Goal: Task Accomplishment & Management: Use online tool/utility

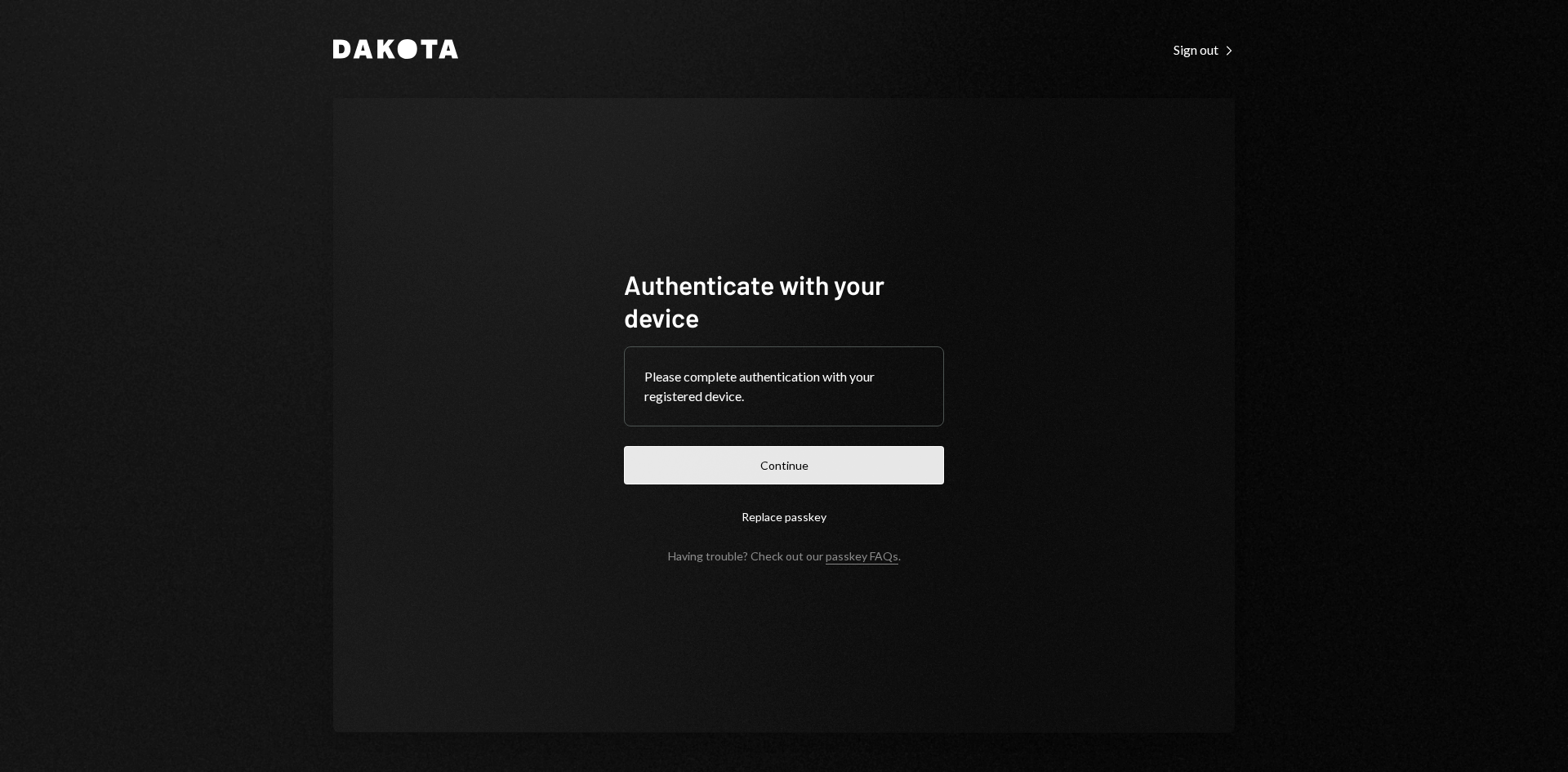
click at [877, 453] on button "Continue" at bounding box center [784, 465] width 320 height 38
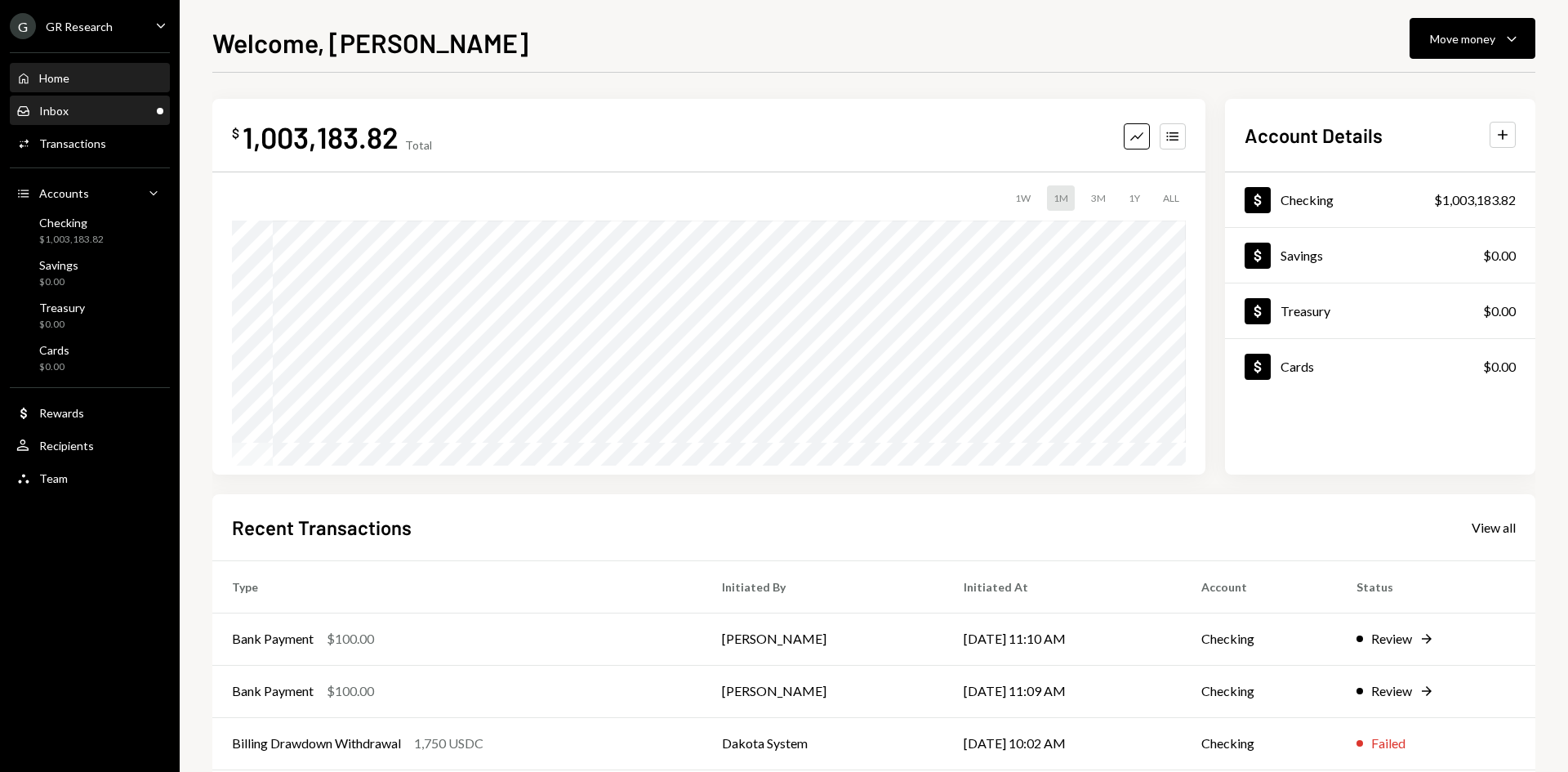
click at [94, 108] on div "Inbox Inbox" at bounding box center [90, 111] width 147 height 15
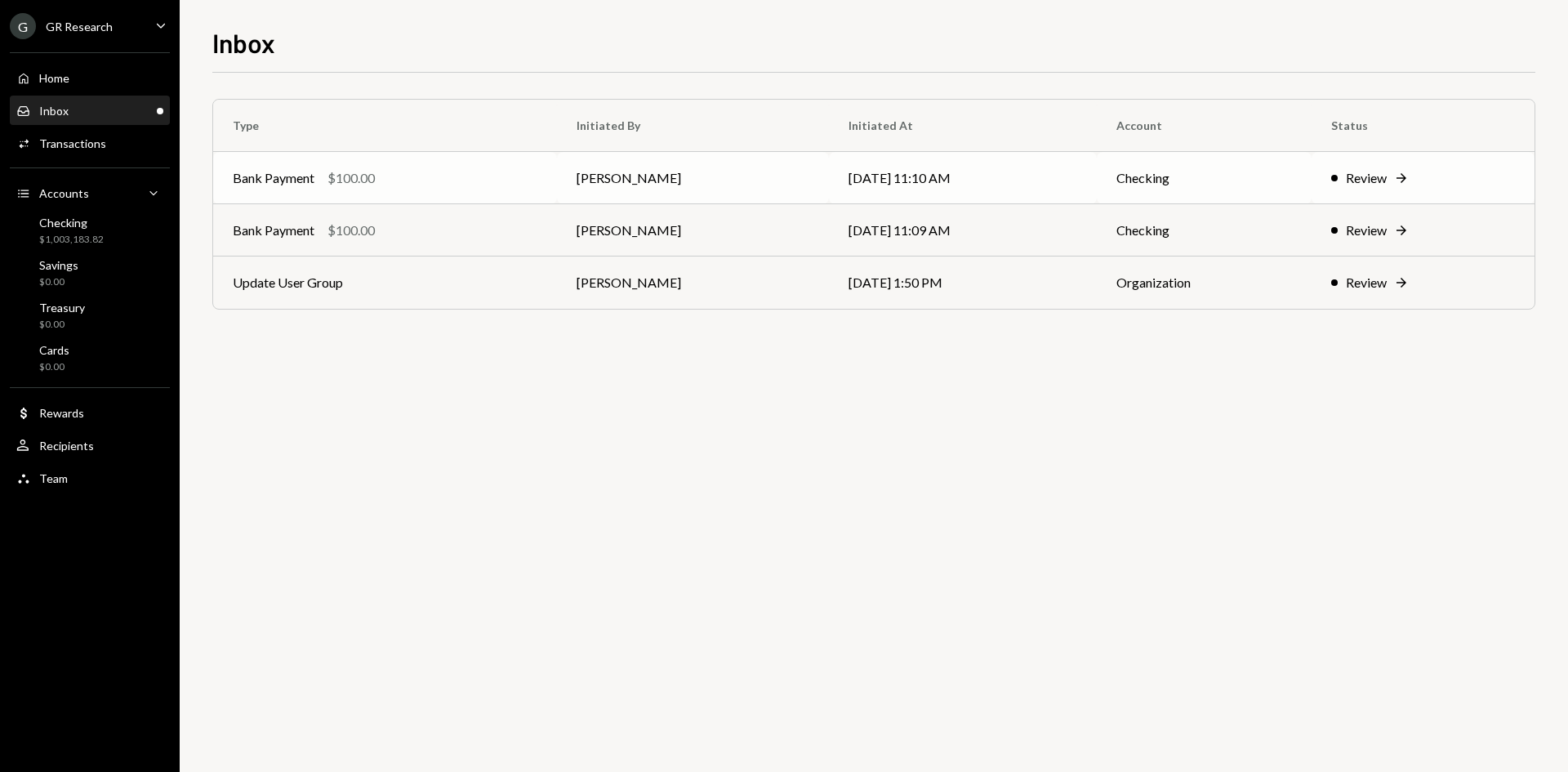
click at [621, 194] on td "[PERSON_NAME]" at bounding box center [693, 178] width 271 height 52
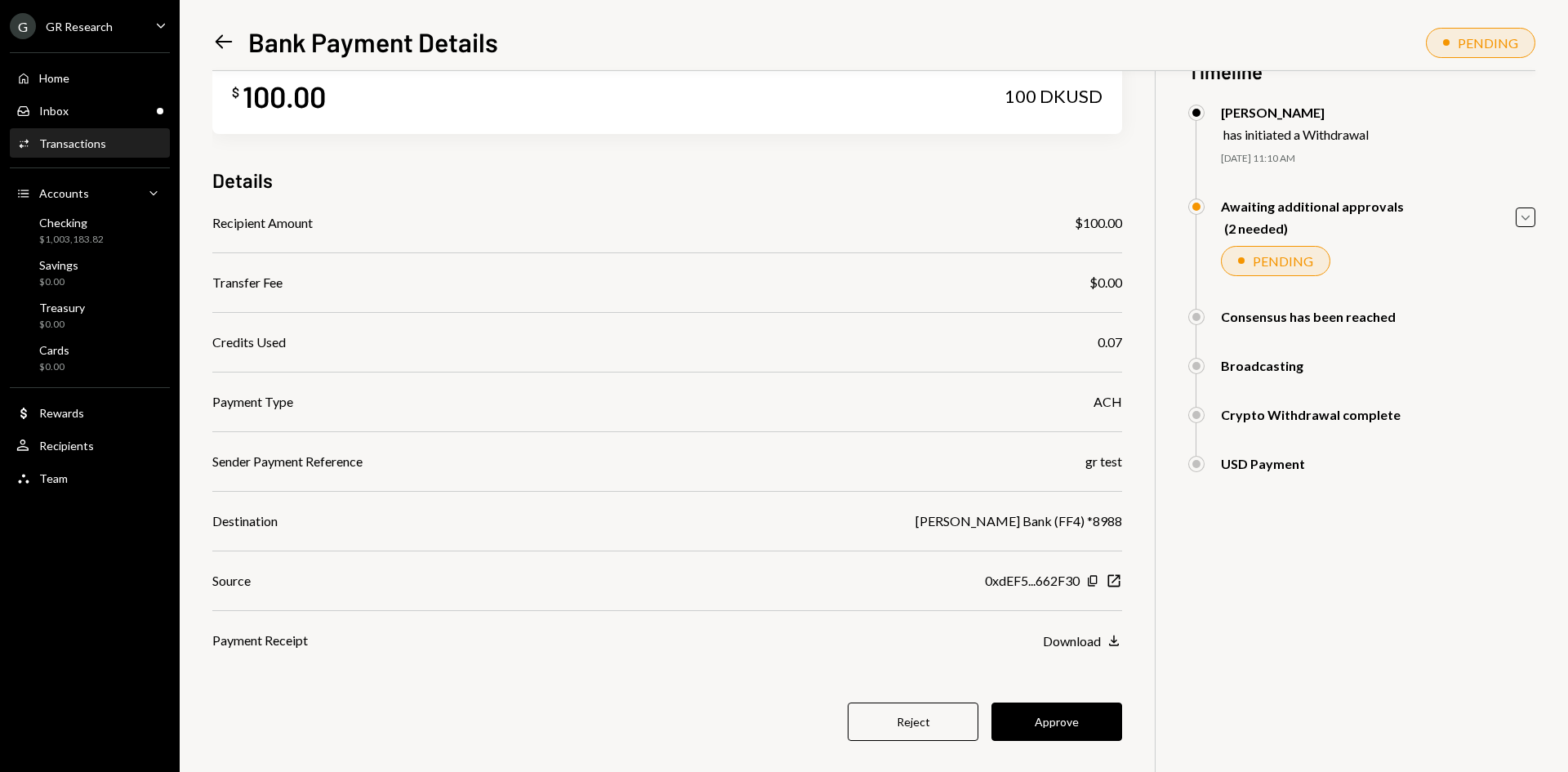
scroll to position [71, 0]
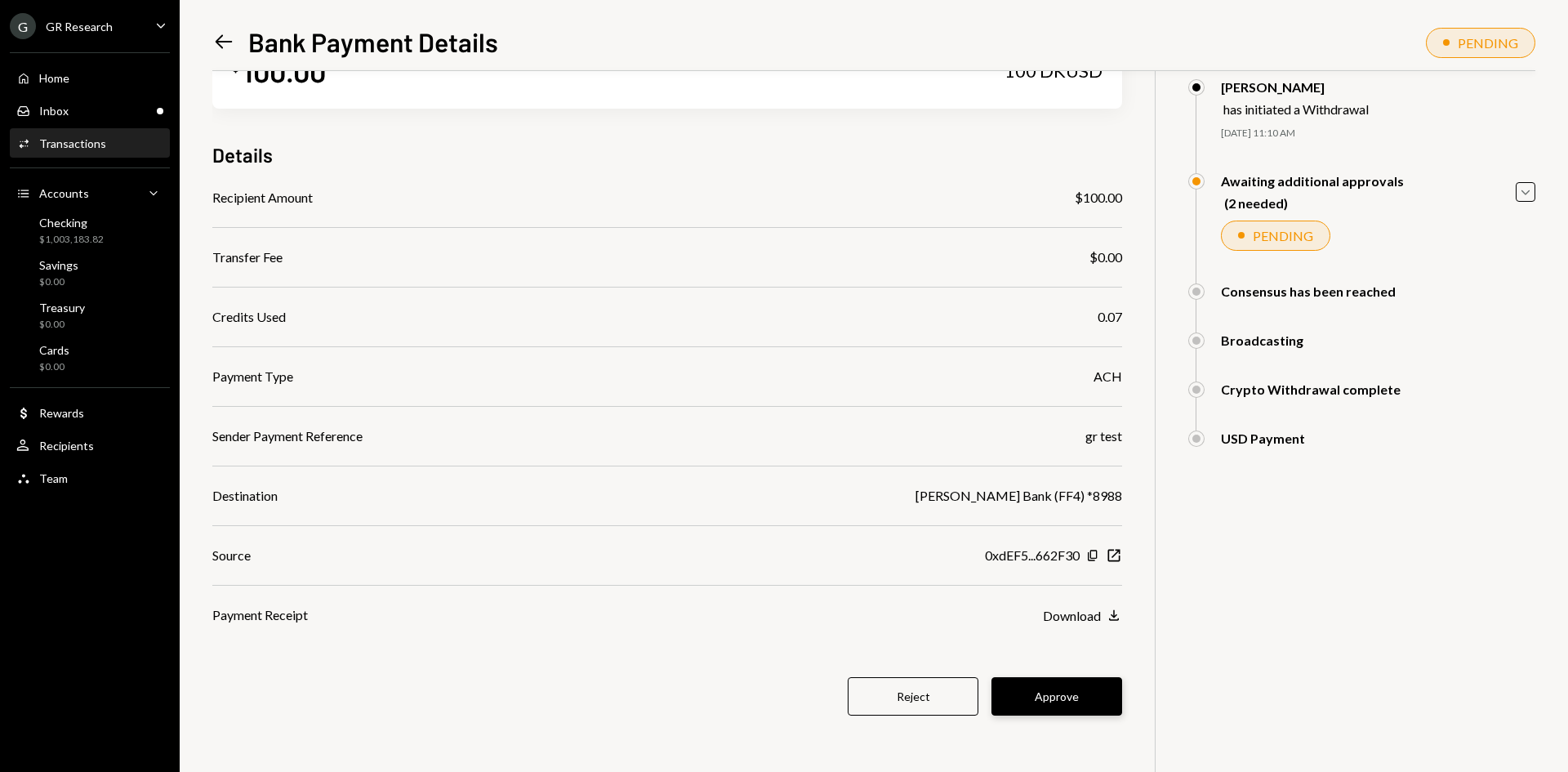
click at [1080, 683] on button "Approve" at bounding box center [1056, 696] width 131 height 38
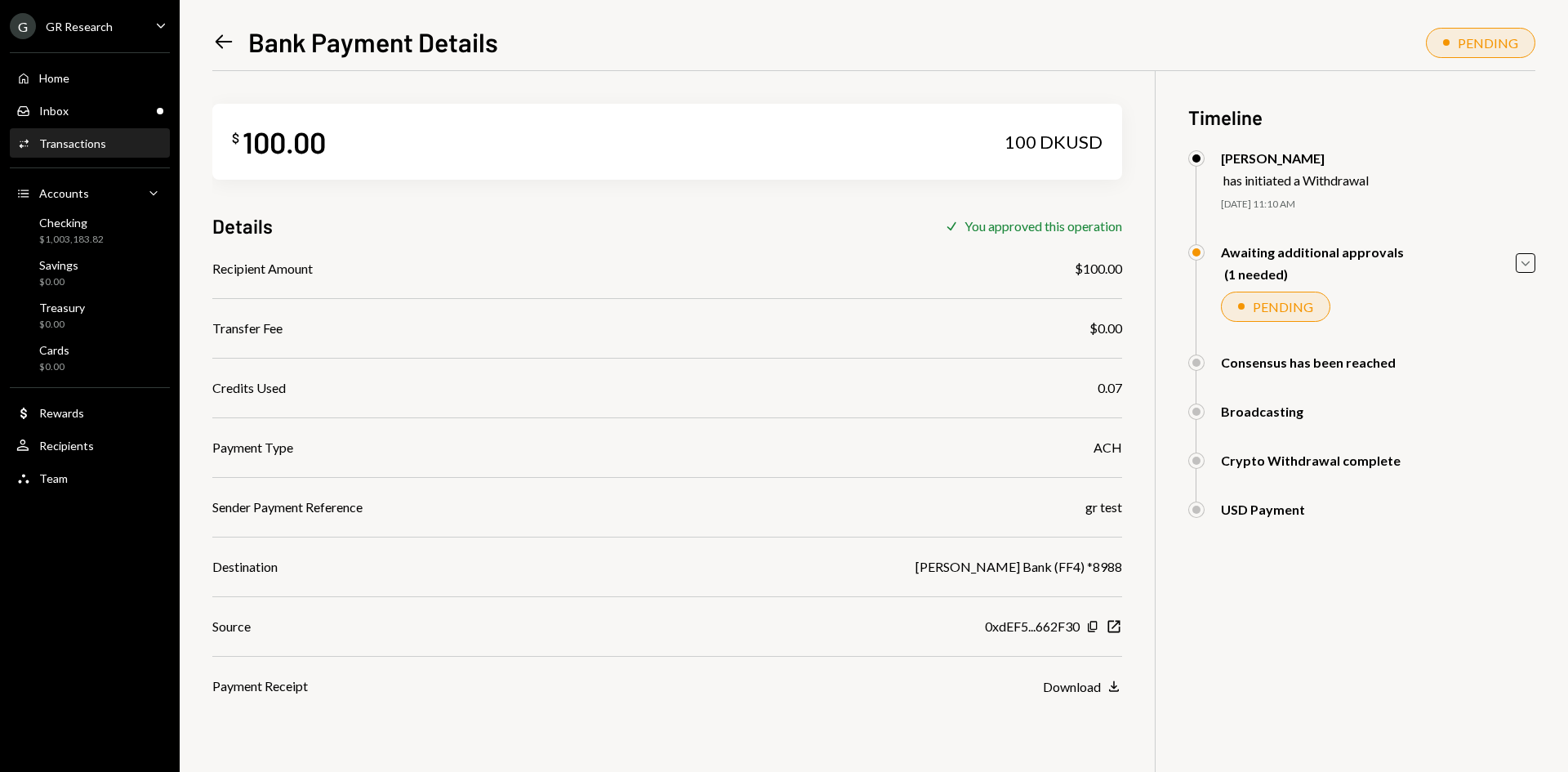
click at [228, 39] on icon "Left Arrow" at bounding box center [224, 42] width 23 height 23
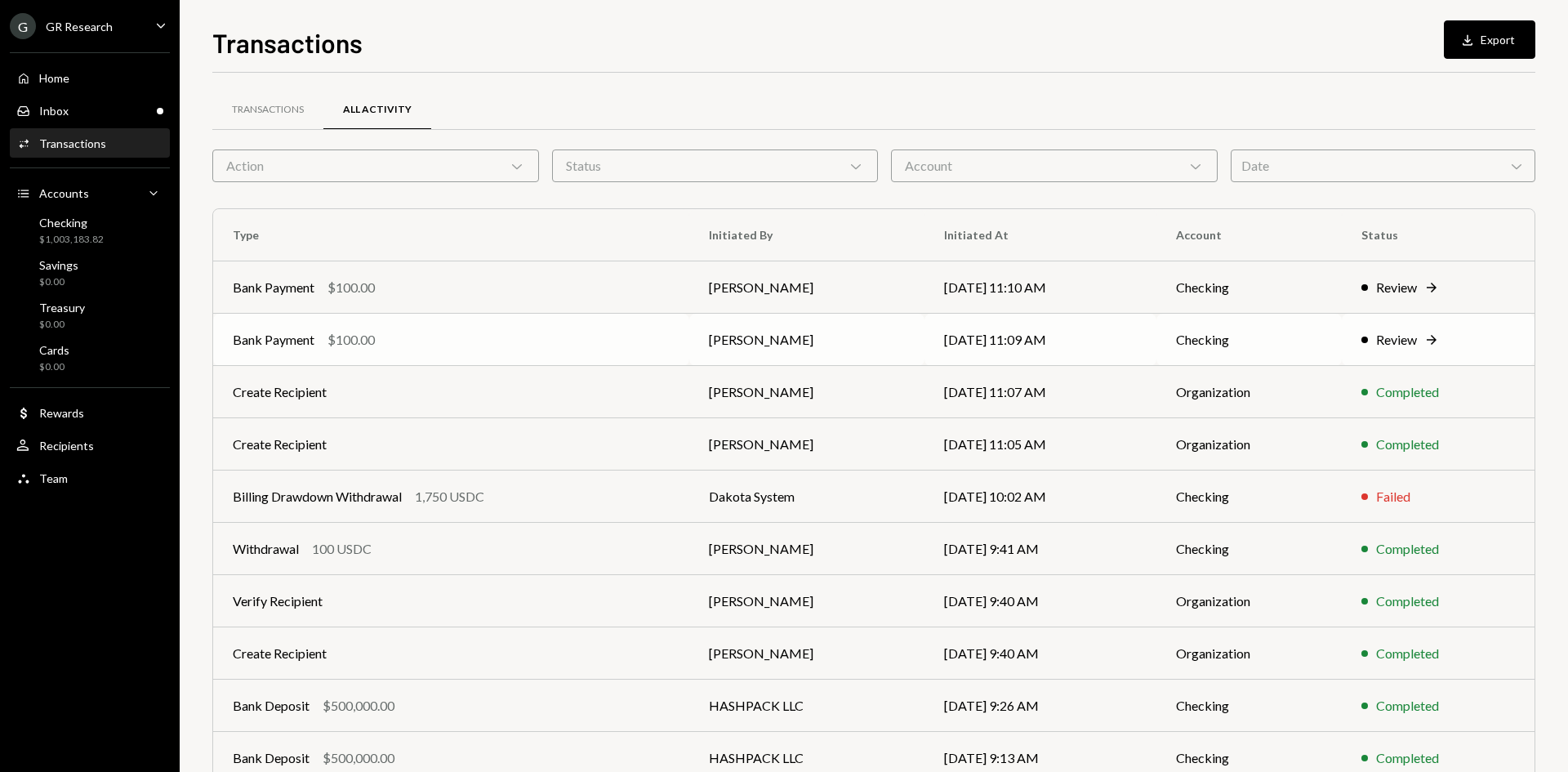
click at [554, 358] on td "Bank Payment $100.00" at bounding box center [451, 339] width 476 height 52
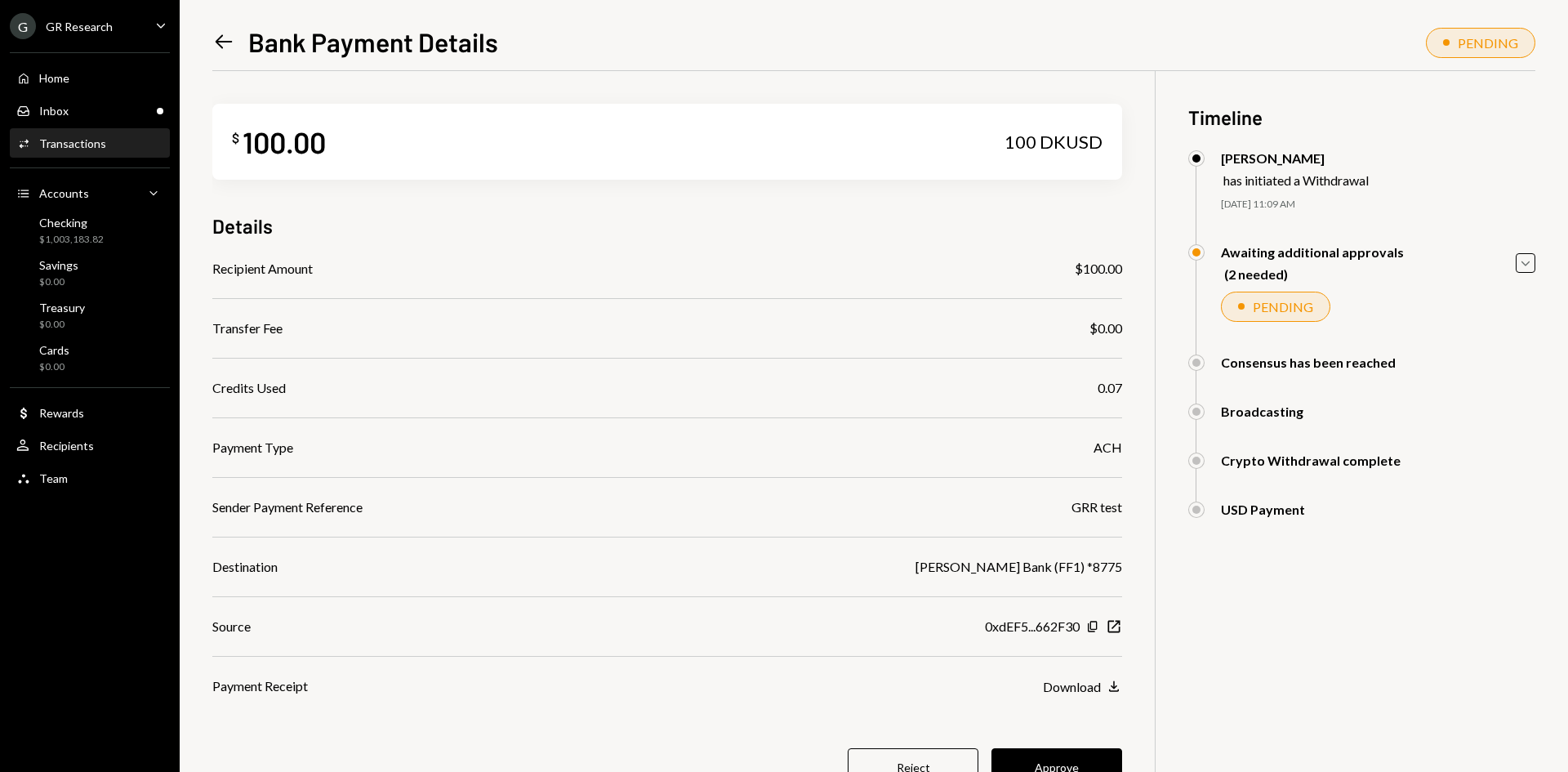
scroll to position [71, 0]
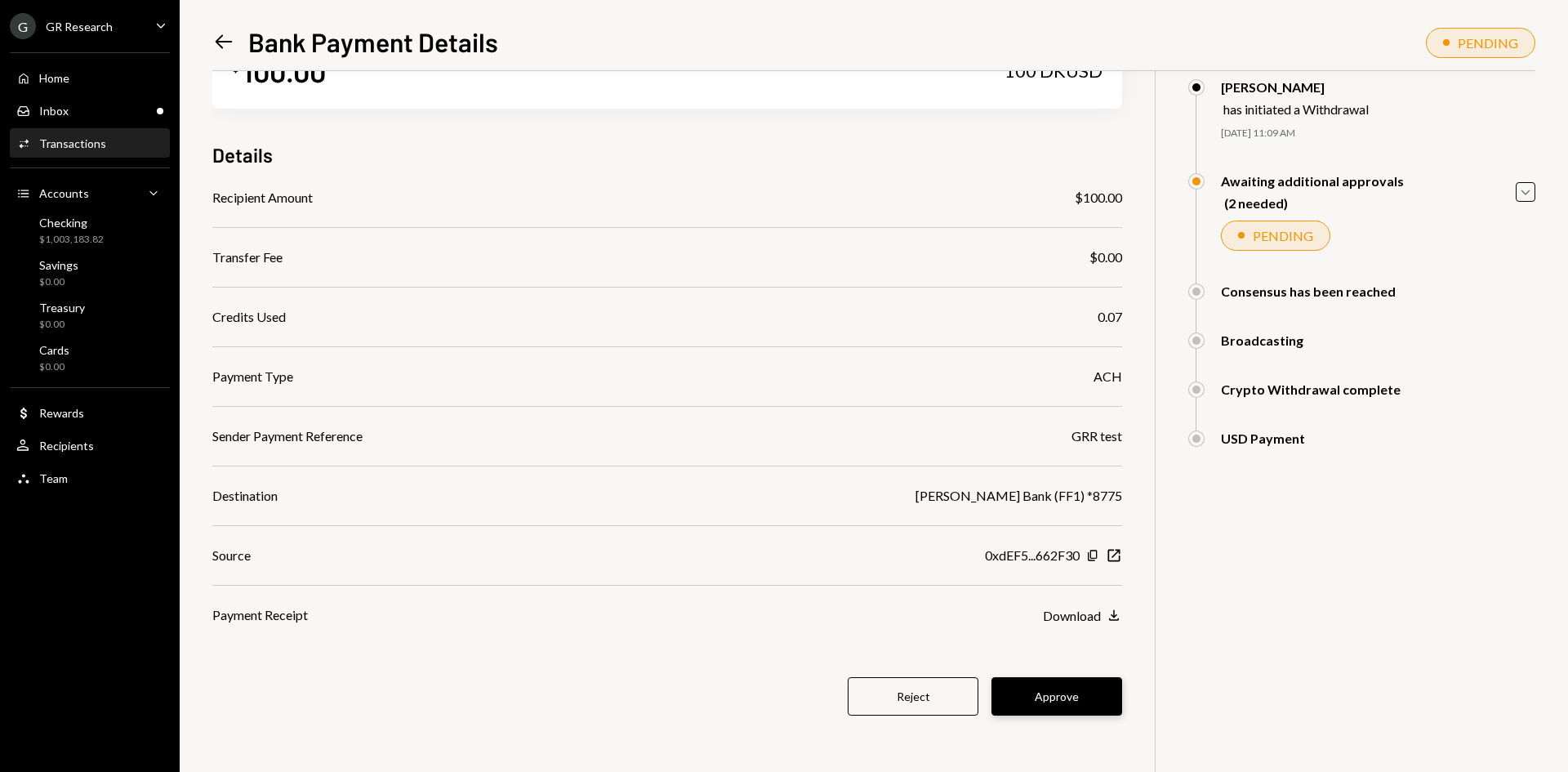
click at [1078, 700] on button "Approve" at bounding box center [1056, 696] width 131 height 38
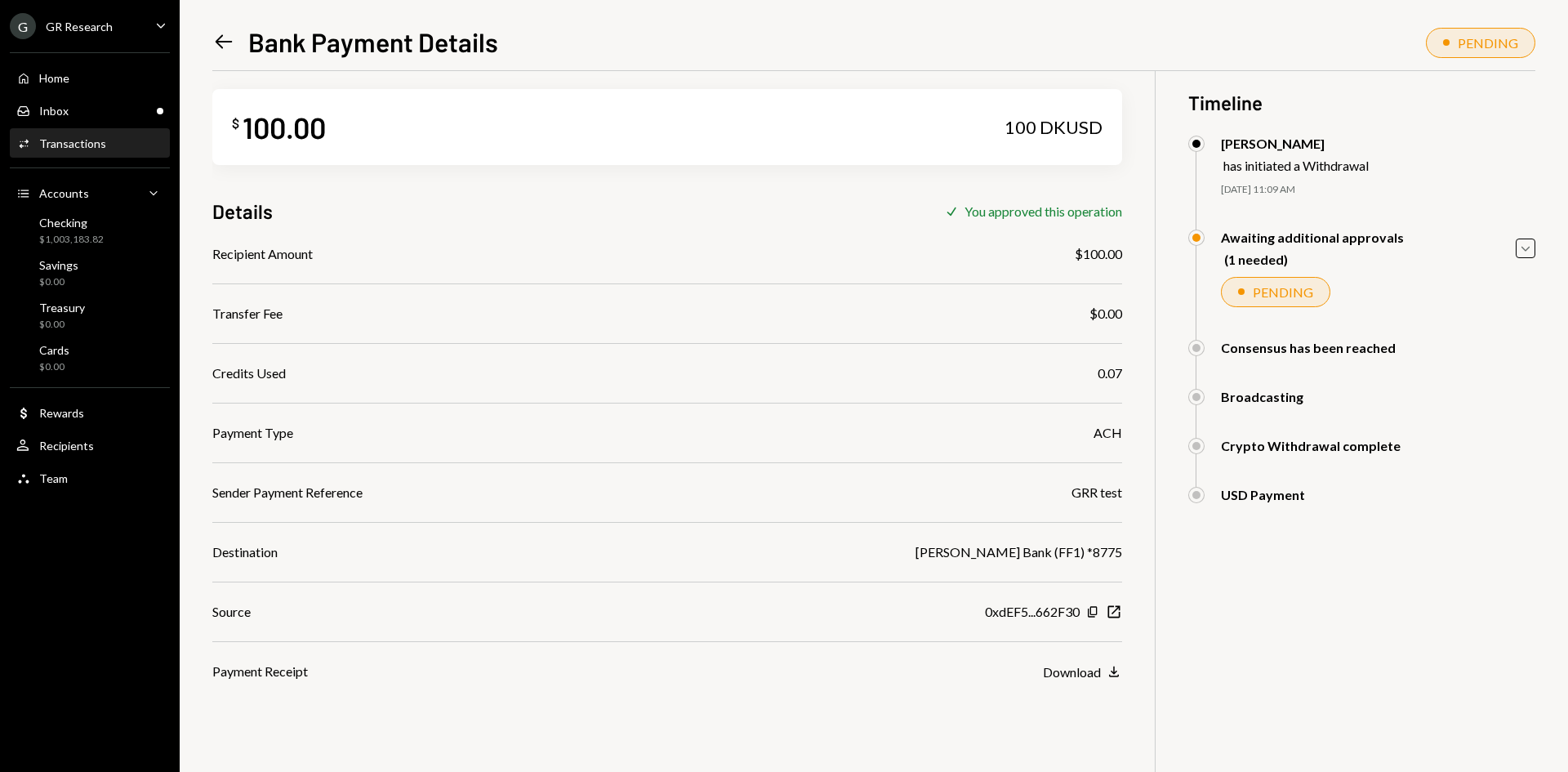
scroll to position [0, 0]
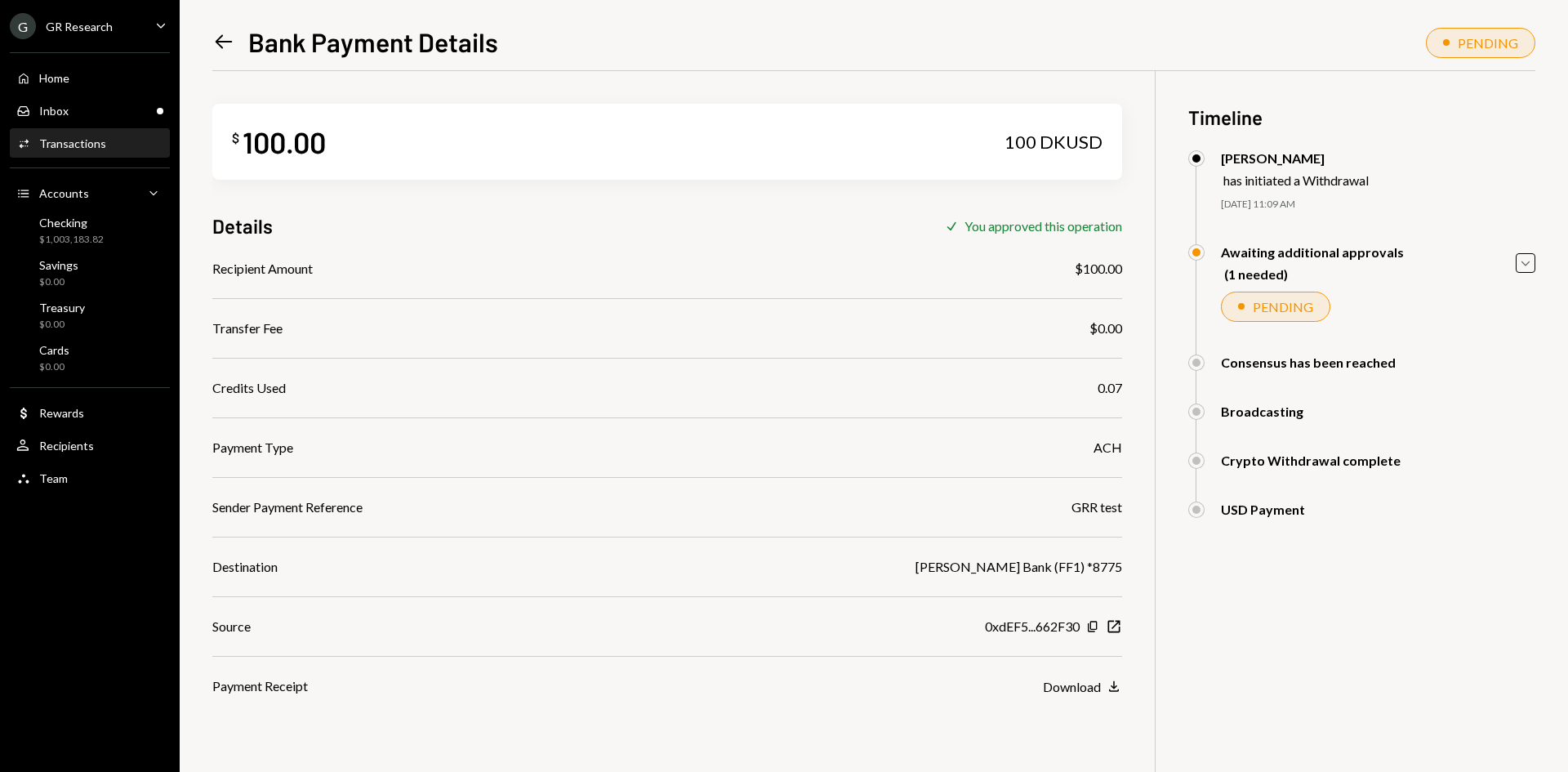
click at [235, 34] on div "Left Arrow Bank Payment Details" at bounding box center [355, 42] width 285 height 33
click at [228, 47] on icon "Left Arrow" at bounding box center [224, 42] width 23 height 23
